Goal: Task Accomplishment & Management: Complete application form

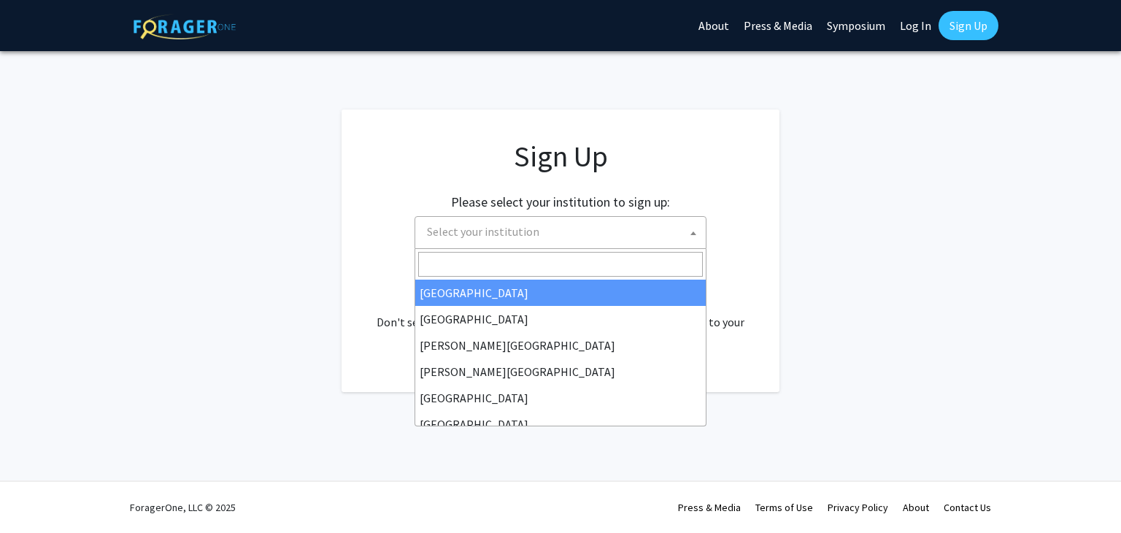
click at [492, 230] on span "Select your institution" at bounding box center [483, 231] width 112 height 15
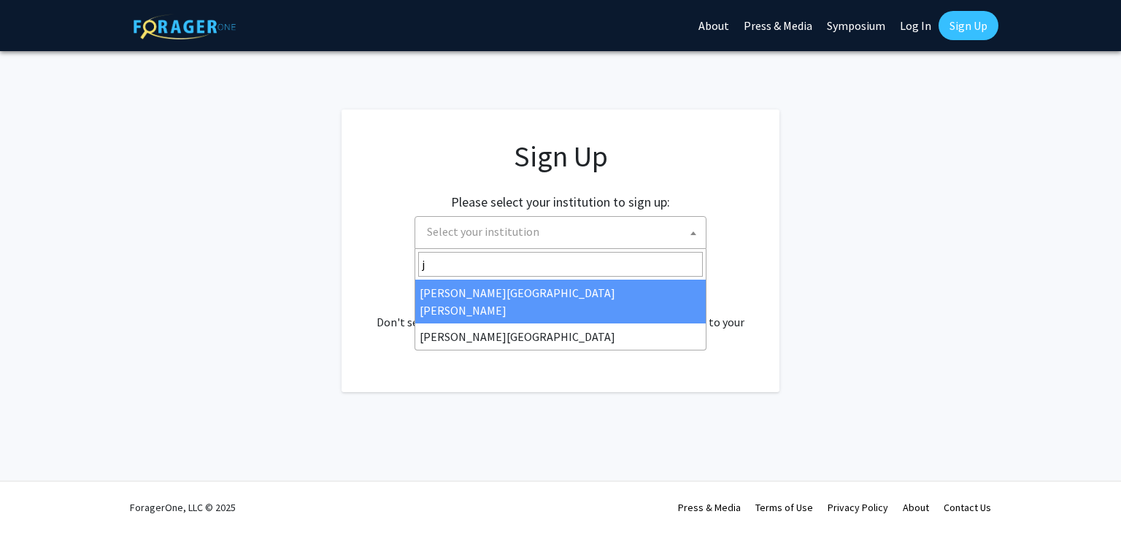
type input "j"
select select "1"
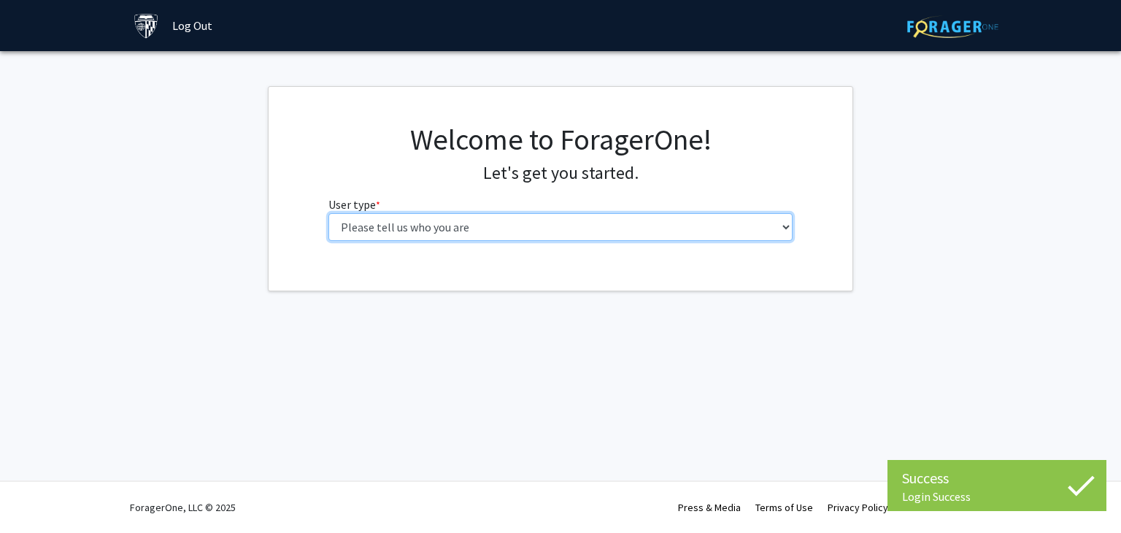
click at [667, 225] on select "Please tell us who you are Undergraduate Student Master's Student Doctoral Cand…" at bounding box center [560, 227] width 465 height 28
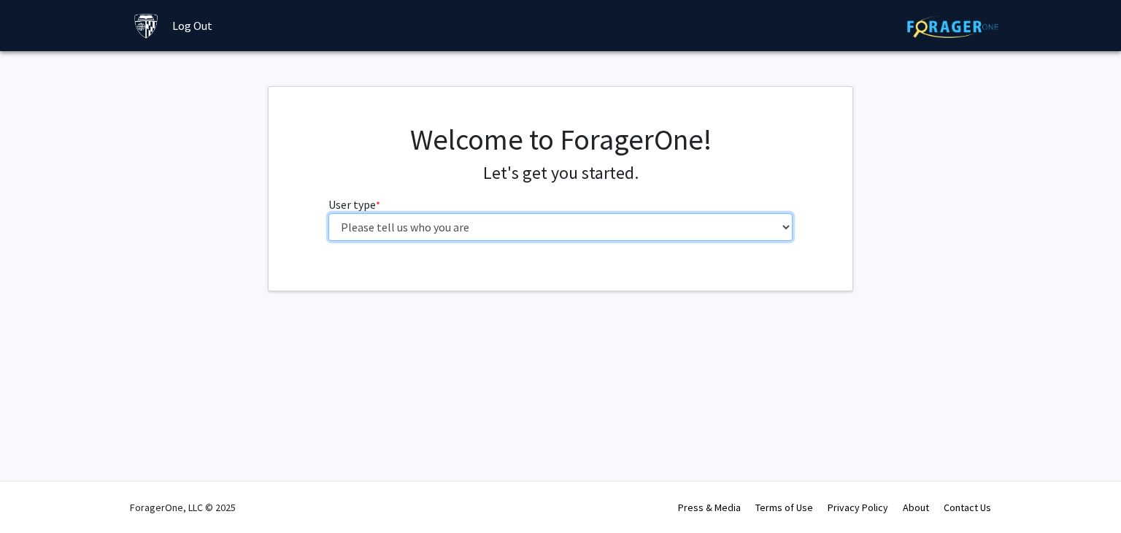
select select "2: masters"
click at [328, 213] on select "Please tell us who you are Undergraduate Student Master's Student Doctoral Cand…" at bounding box center [560, 227] width 465 height 28
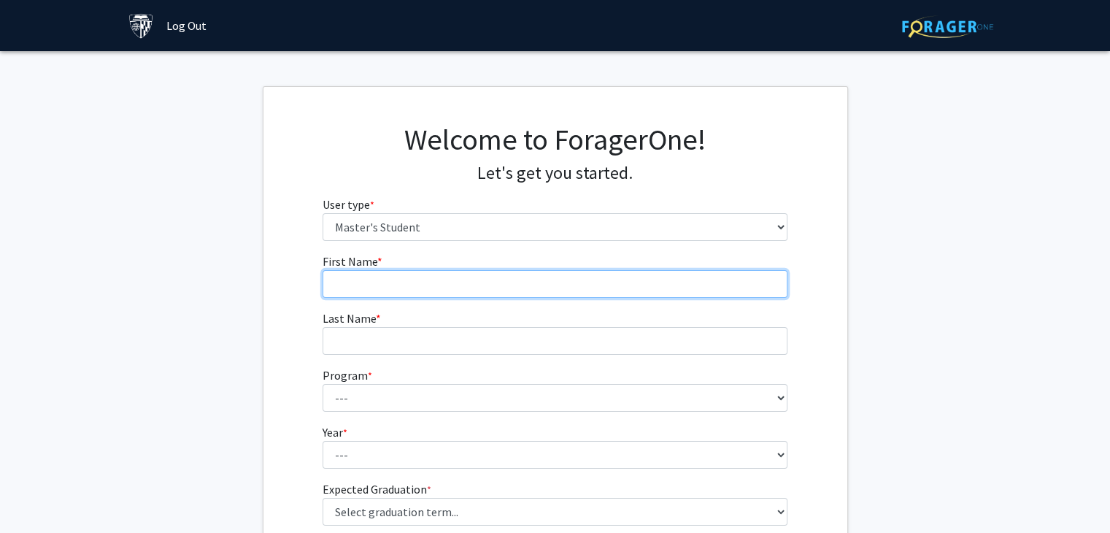
click at [662, 278] on input "First Name * required" at bounding box center [554, 284] width 465 height 28
click at [411, 288] on input "First Name * required" at bounding box center [554, 284] width 465 height 28
type input "[PERSON_NAME]"
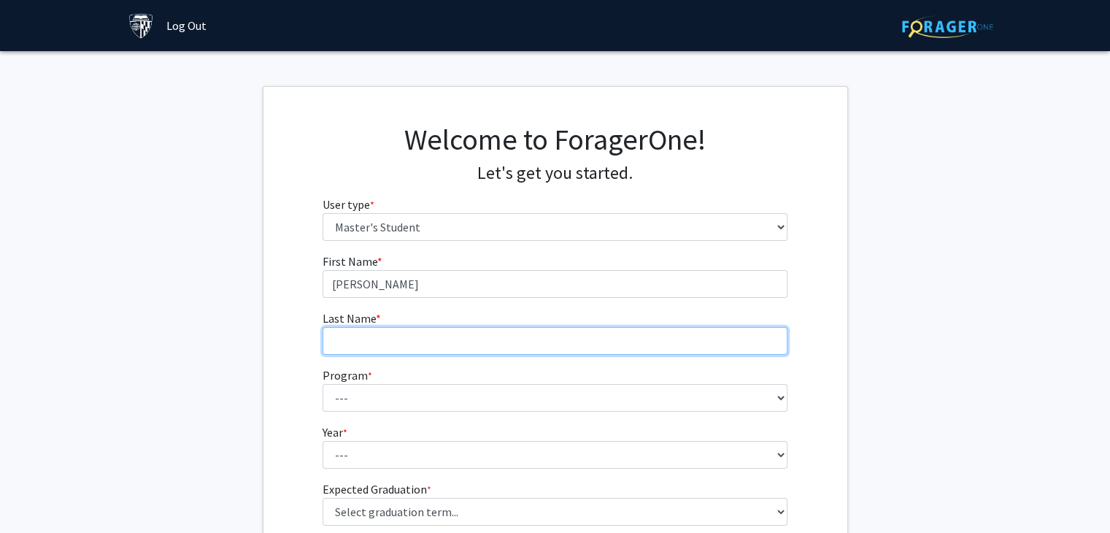
click at [337, 342] on input "Last Name * required" at bounding box center [554, 341] width 465 height 28
click at [578, 336] on input "Bh" at bounding box center [554, 341] width 465 height 28
type input "Bhatia"
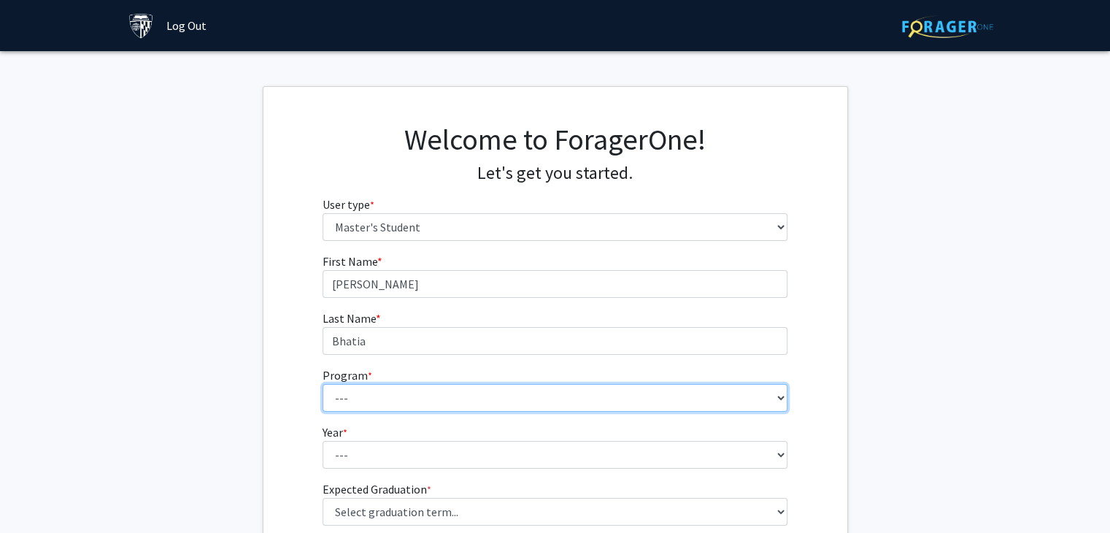
click at [512, 398] on select "--- Anatomy Education Applied and Computational Mathematics Applied Biomedical …" at bounding box center [554, 398] width 465 height 28
select select "26: 18"
click at [322, 384] on select "--- Anatomy Education Applied and Computational Mathematics Applied Biomedical …" at bounding box center [554, 398] width 465 height 28
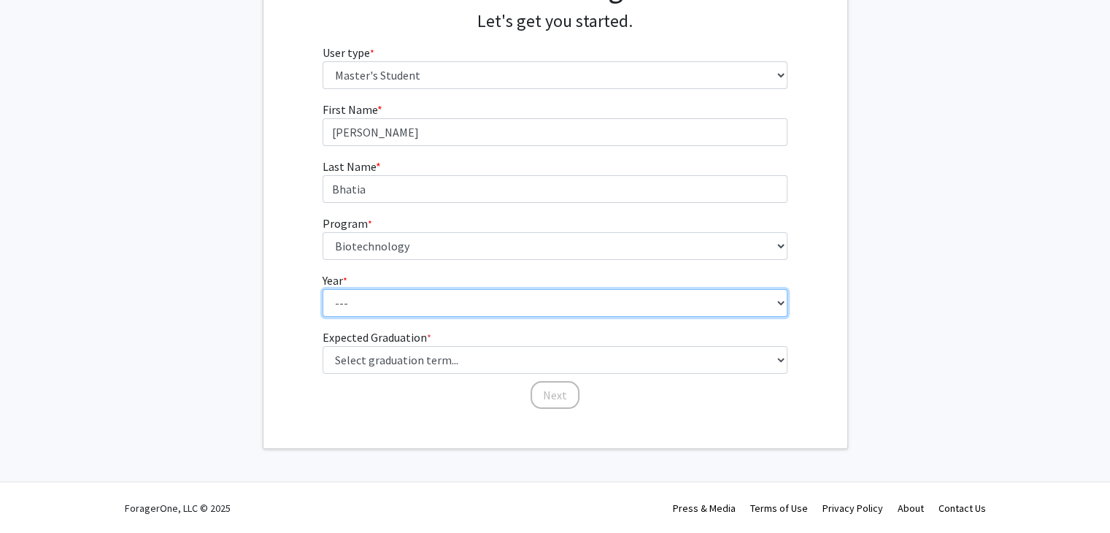
click at [476, 306] on select "--- First Year Second Year" at bounding box center [554, 303] width 465 height 28
select select "1: first_year"
click at [322, 289] on select "--- First Year Second Year" at bounding box center [554, 303] width 465 height 28
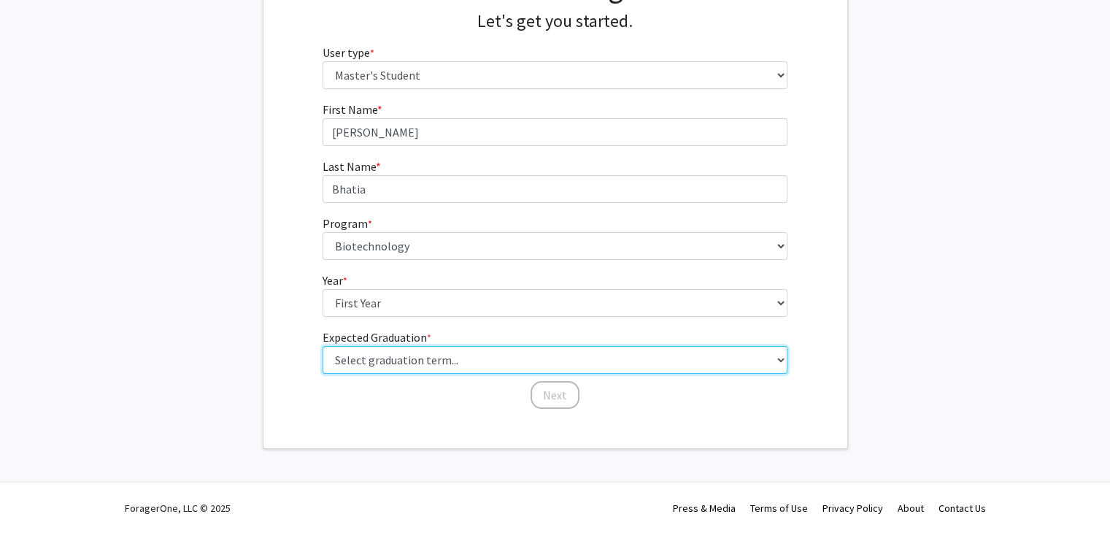
click at [516, 363] on select "Select graduation term... Spring 2025 Summer 2025 Fall 2025 Winter 2025 Spring …" at bounding box center [554, 360] width 465 height 28
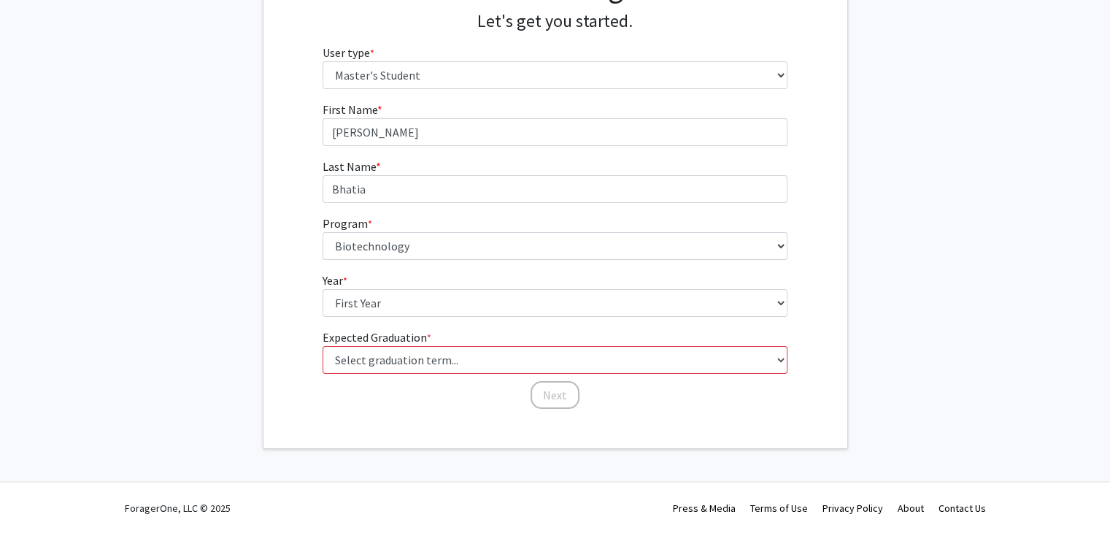
click at [385, 399] on div "First Name * required [PERSON_NAME] Last Name * required [PERSON_NAME] Program …" at bounding box center [555, 255] width 487 height 309
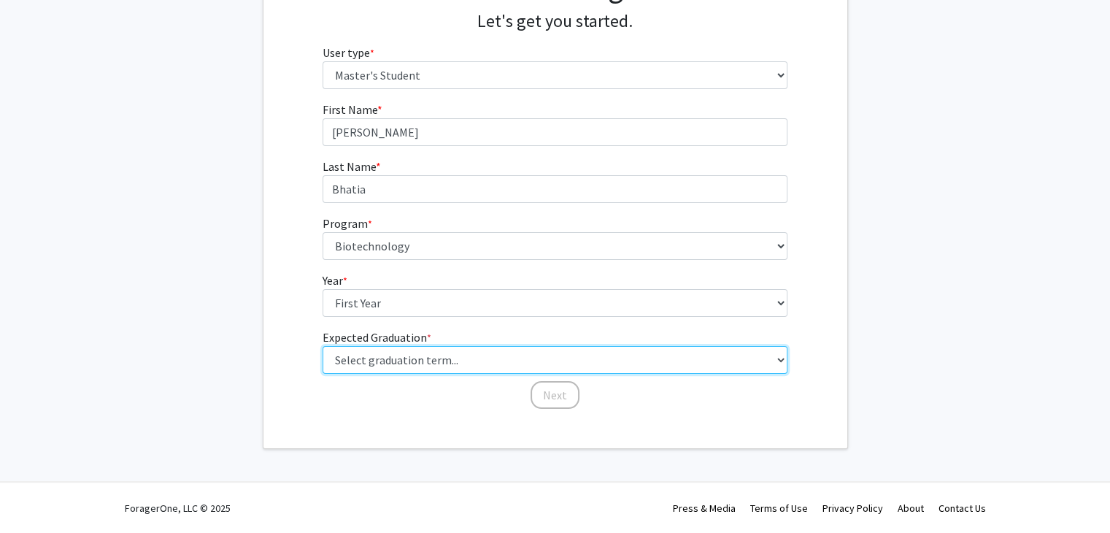
click at [406, 359] on select "Select graduation term... Spring 2025 Summer 2025 Fall 2025 Winter 2025 Spring …" at bounding box center [554, 360] width 465 height 28
select select "13: spring_2028"
click at [322, 346] on select "Select graduation term... Spring 2025 Summer 2025 Fall 2025 Winter 2025 Spring …" at bounding box center [554, 360] width 465 height 28
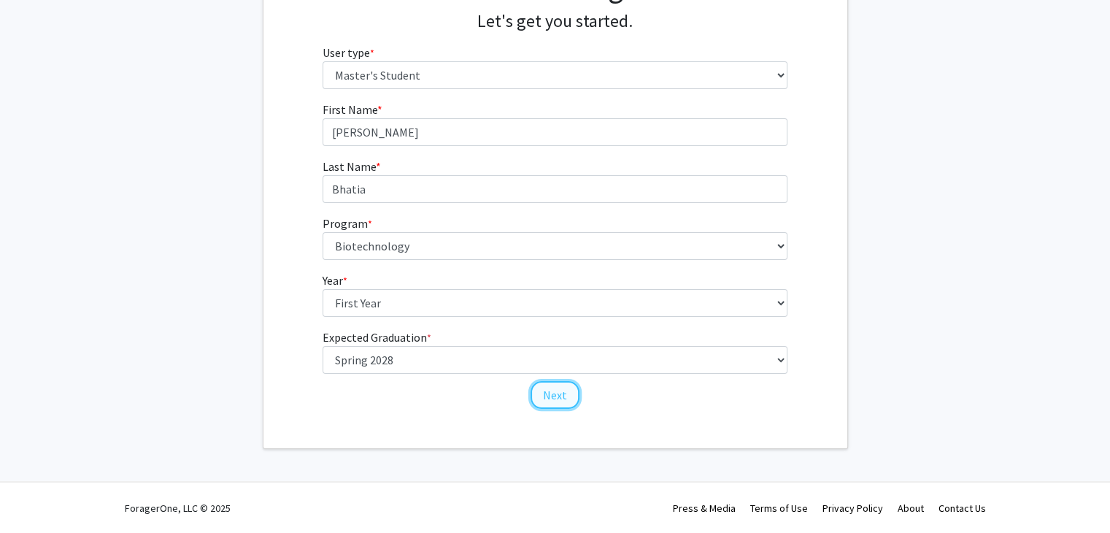
click at [552, 392] on button "Next" at bounding box center [554, 395] width 49 height 28
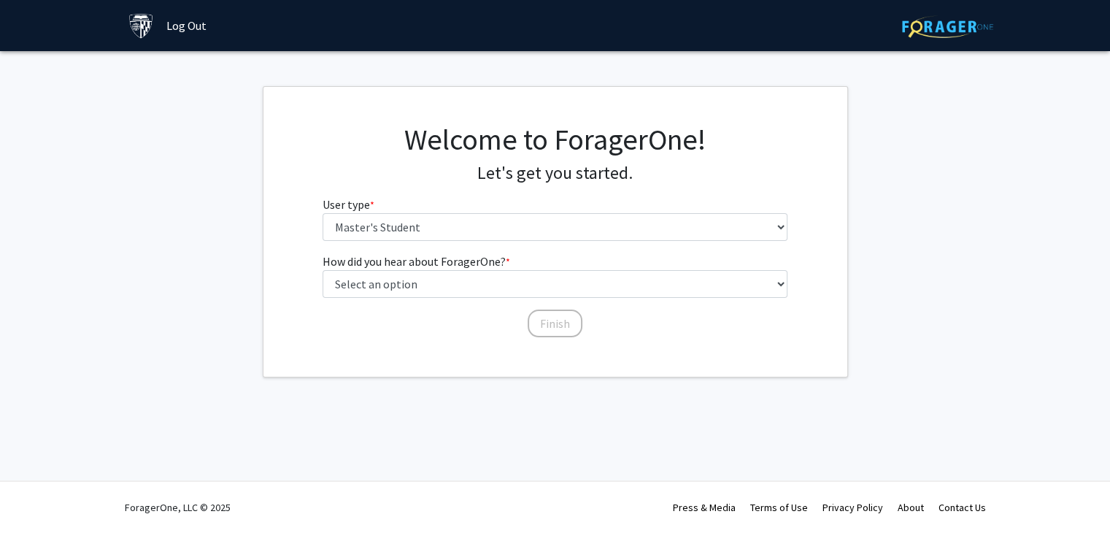
scroll to position [0, 0]
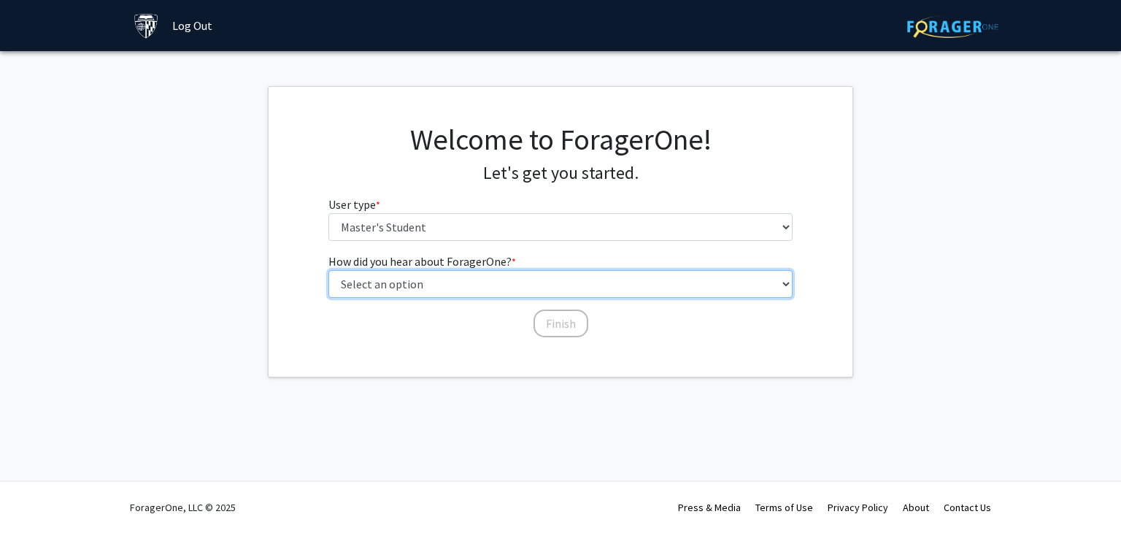
click at [473, 288] on select "Select an option Peer/student recommendation Faculty/staff recommendation Unive…" at bounding box center [560, 284] width 465 height 28
select select "3: university_website"
click at [328, 270] on select "Select an option Peer/student recommendation Faculty/staff recommendation Unive…" at bounding box center [560, 284] width 465 height 28
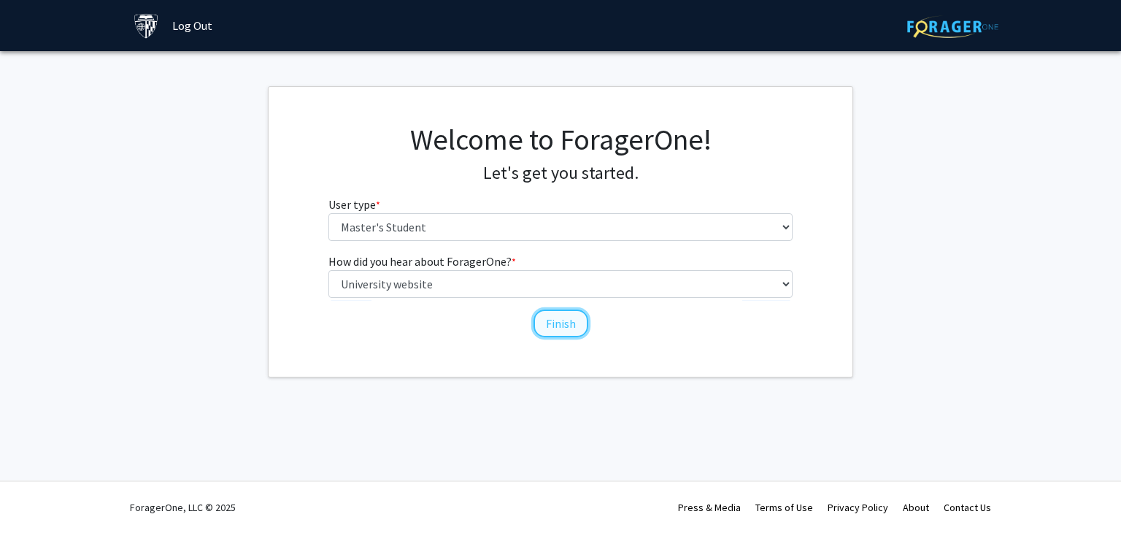
click at [554, 332] on button "Finish" at bounding box center [560, 323] width 55 height 28
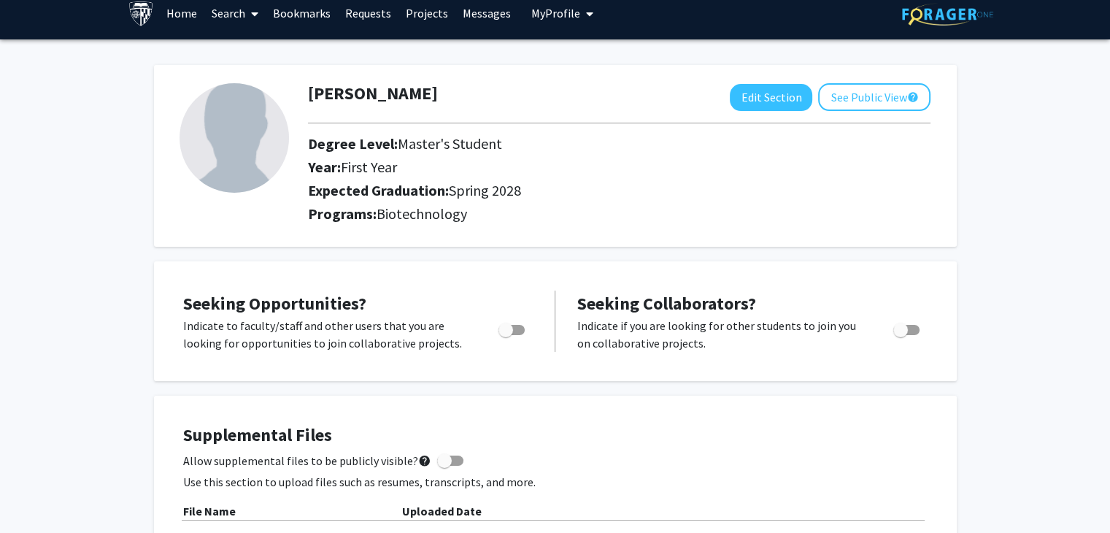
scroll to position [14, 0]
